Goal: Entertainment & Leisure: Consume media (video, audio)

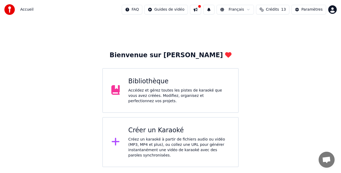
click at [144, 129] on div "Créer un Karaoké" at bounding box center [178, 130] width 101 height 9
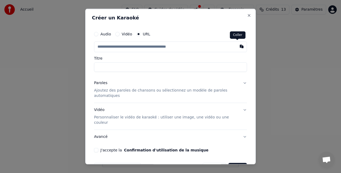
click at [239, 46] on button "button" at bounding box center [241, 47] width 11 height 10
click at [238, 46] on button "button" at bounding box center [241, 47] width 11 height 10
click at [189, 47] on input "text" at bounding box center [170, 47] width 153 height 11
click at [155, 47] on input "text" at bounding box center [170, 47] width 153 height 11
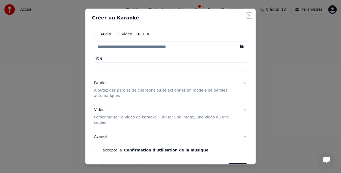
click at [247, 17] on button "Close" at bounding box center [249, 15] width 4 height 4
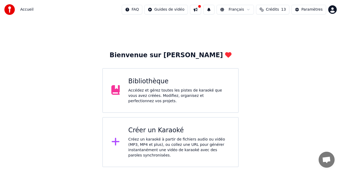
click at [150, 90] on div "Accédez et gérez toutes les pistes de karaoké que vous avez créées. Modifiez, o…" at bounding box center [178, 96] width 101 height 16
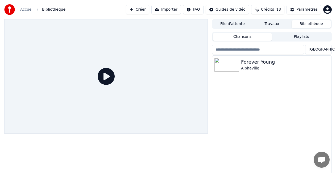
click at [268, 24] on button "Travaux" at bounding box center [272, 24] width 39 height 8
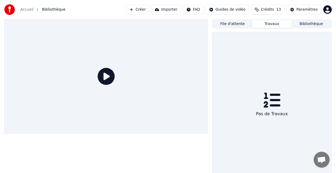
click at [238, 25] on button "File d'attente" at bounding box center [232, 24] width 39 height 8
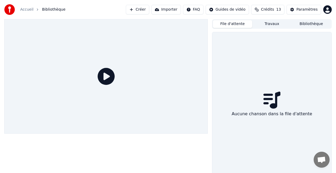
click at [169, 10] on button "Importer" at bounding box center [167, 10] width 30 height 10
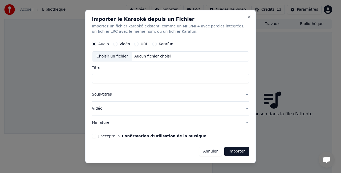
click at [153, 44] on button "Karafun" at bounding box center [154, 44] width 4 height 4
click at [144, 43] on label "URL" at bounding box center [144, 44] width 7 height 4
click at [139, 43] on button "URL" at bounding box center [136, 44] width 4 height 4
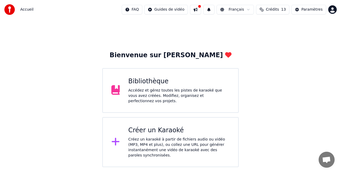
click at [161, 130] on div "Créer un Karaoké" at bounding box center [178, 130] width 101 height 9
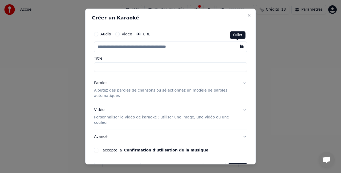
click at [237, 47] on button "button" at bounding box center [241, 47] width 11 height 10
type input "**********"
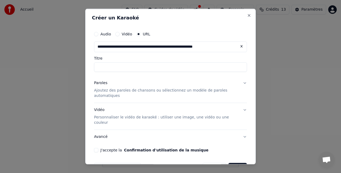
type input "**********"
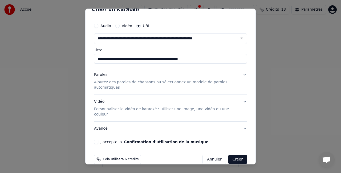
scroll to position [11, 0]
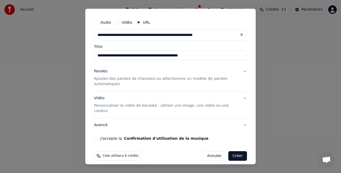
click at [96, 136] on button "J'accepte la Confirmation d'utilisation de la musique" at bounding box center [96, 138] width 4 height 4
click at [240, 71] on button "Paroles Ajoutez des paroles de chansons ou sélectionnez un modèle de paroles au…" at bounding box center [170, 78] width 153 height 27
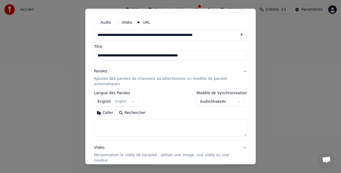
click at [238, 103] on body "**********" at bounding box center [170, 83] width 341 height 167
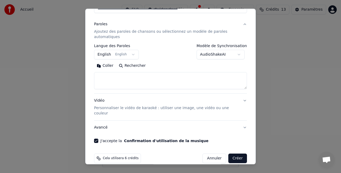
scroll to position [61, 0]
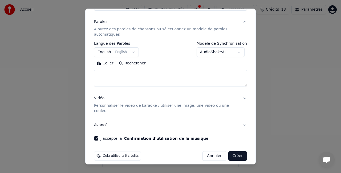
click at [234, 151] on button "Créer" at bounding box center [237, 156] width 19 height 10
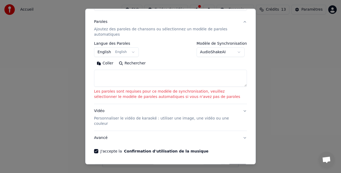
click at [237, 53] on body "**********" at bounding box center [170, 83] width 341 height 167
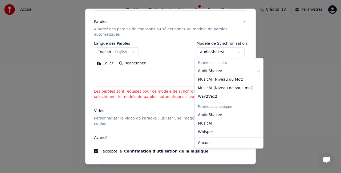
select select "**********"
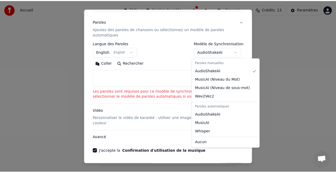
scroll to position [31, 0]
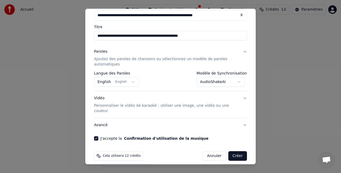
click at [235, 151] on button "Créer" at bounding box center [237, 156] width 19 height 10
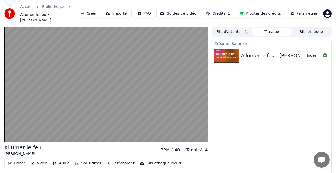
click at [281, 78] on div "Créer un Karaoké Allumer le feu - Johnny Hallyday | Karaoke Version | KaraFun J…" at bounding box center [272, 113] width 120 height 147
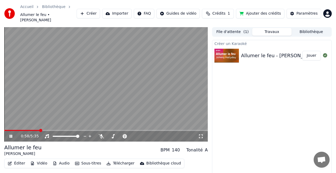
click at [271, 28] on button "Travaux" at bounding box center [272, 32] width 39 height 8
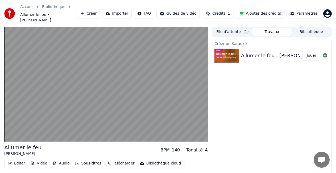
click at [238, 28] on button "File d'attente ( 1 )" at bounding box center [232, 32] width 39 height 8
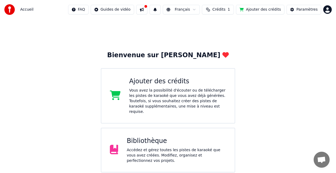
click at [146, 139] on div "Bibliothèque" at bounding box center [177, 141] width 100 height 9
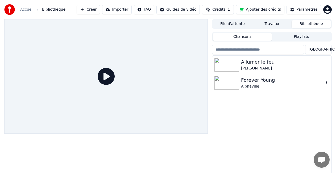
click at [230, 81] on img at bounding box center [227, 83] width 25 height 14
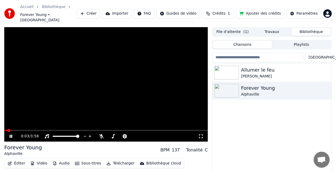
click at [20, 131] on div "0:03 / 3:58" at bounding box center [106, 136] width 204 height 11
click at [24, 130] on span at bounding box center [106, 130] width 204 height 1
click at [228, 68] on img at bounding box center [227, 73] width 25 height 14
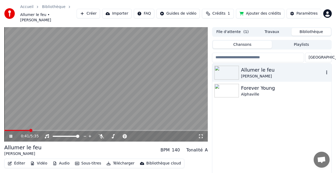
click at [234, 68] on img at bounding box center [227, 73] width 25 height 14
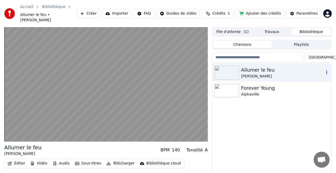
click at [327, 71] on icon "button" at bounding box center [327, 73] width 1 height 4
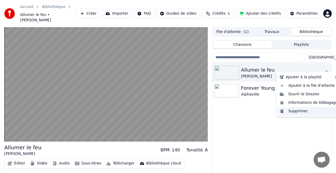
click at [300, 111] on div "Supprimer" at bounding box center [309, 111] width 63 height 9
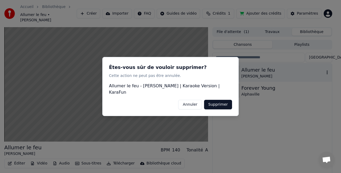
click at [213, 102] on button "Supprimer" at bounding box center [218, 105] width 28 height 10
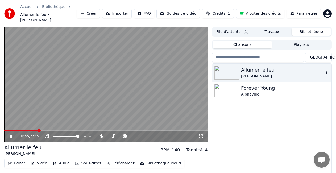
click at [12, 135] on icon at bounding box center [11, 136] width 3 height 3
click at [327, 70] on icon "button" at bounding box center [326, 72] width 5 height 4
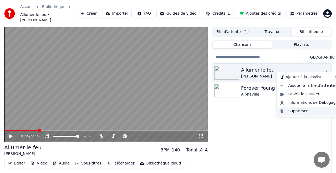
click at [299, 112] on div "Supprimer" at bounding box center [309, 111] width 63 height 9
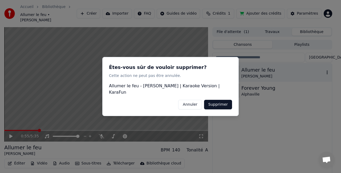
click at [214, 104] on button "Supprimer" at bounding box center [218, 105] width 28 height 10
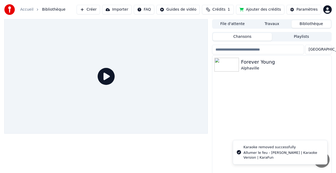
click at [246, 103] on div "Forever Young Alphaville" at bounding box center [272, 120] width 119 height 129
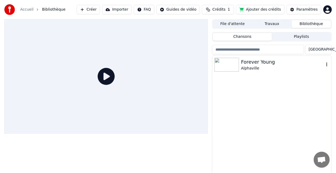
click at [230, 65] on img at bounding box center [227, 65] width 25 height 14
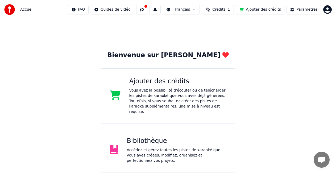
click at [139, 141] on div "Bibliothèque" at bounding box center [177, 141] width 100 height 9
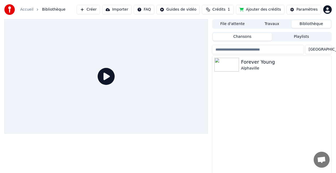
click at [98, 10] on button "Créer" at bounding box center [88, 10] width 23 height 10
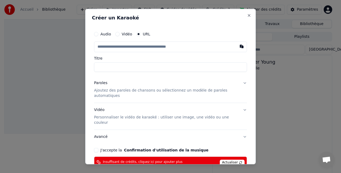
click at [243, 13] on div "Créer un Karaoké Audio Vidéo URL Titre Paroles Ajoutez des paroles de chansons …" at bounding box center [170, 87] width 170 height 156
click at [247, 15] on button "Close" at bounding box center [249, 15] width 4 height 4
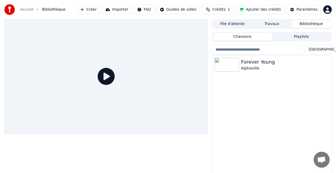
click at [128, 9] on button "Importer" at bounding box center [117, 10] width 30 height 10
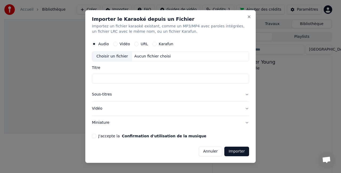
click at [135, 44] on button "URL" at bounding box center [136, 44] width 4 height 4
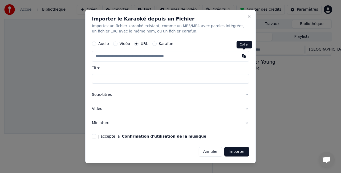
click at [242, 56] on button "button" at bounding box center [243, 56] width 11 height 10
type input "**********"
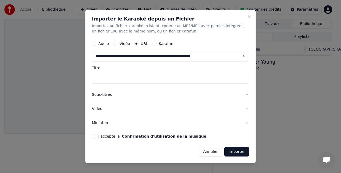
type input "**********"
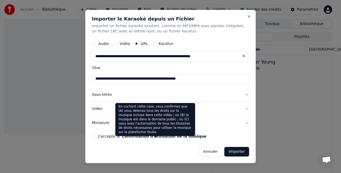
click at [131, 138] on button "Confirmation d'utilisation de la musique" at bounding box center [164, 137] width 84 height 4
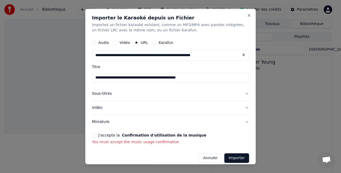
click at [95, 135] on button "J'accepte la Confirmation d'utilisation de la musique" at bounding box center [94, 135] width 4 height 4
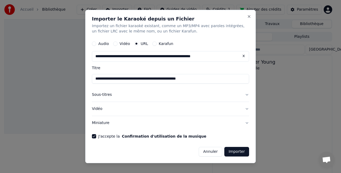
click at [238, 152] on button "Importer" at bounding box center [236, 152] width 25 height 10
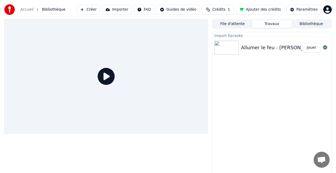
click at [261, 47] on div "Allumer le feu - [PERSON_NAME] | Karaoke Version | KaraFun" at bounding box center [313, 47] width 145 height 7
click at [225, 47] on img at bounding box center [227, 48] width 25 height 14
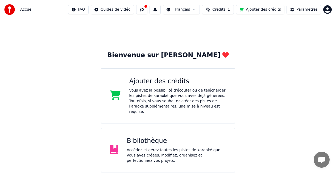
click at [139, 144] on div "Bibliothèque Accédez et gérez toutes les pistes de karaoké que vous avez créées…" at bounding box center [177, 150] width 100 height 27
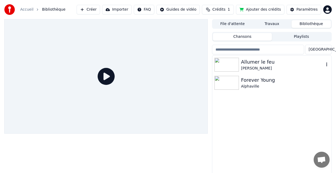
click at [232, 65] on img at bounding box center [227, 65] width 25 height 14
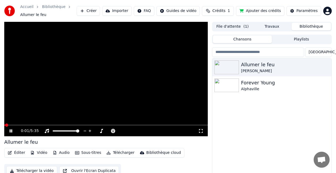
click at [32, 124] on video at bounding box center [106, 79] width 204 height 115
click at [31, 125] on span at bounding box center [106, 125] width 204 height 1
click at [11, 130] on icon at bounding box center [11, 130] width 3 height 3
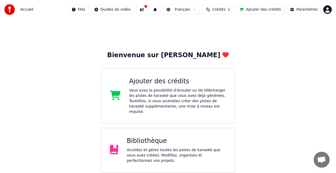
click at [165, 84] on div "Ajouter des crédits" at bounding box center [177, 81] width 97 height 9
